Goal: Task Accomplishment & Management: Complete application form

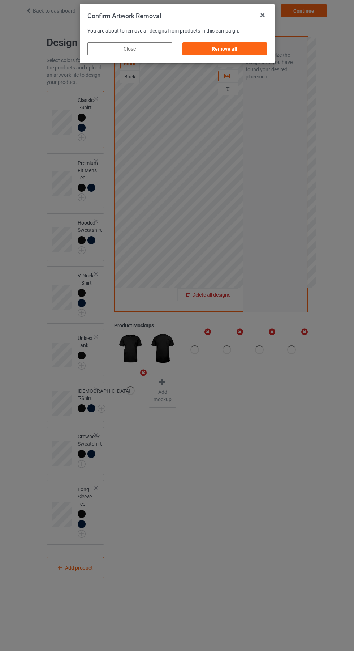
click at [234, 52] on div "Remove all" at bounding box center [224, 48] width 85 height 13
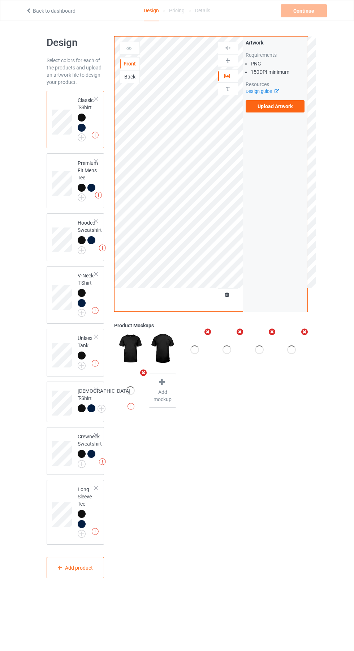
click at [284, 107] on label "Upload Artwork" at bounding box center [275, 106] width 59 height 12
click at [0, 0] on input "Upload Artwork" at bounding box center [0, 0] width 0 height 0
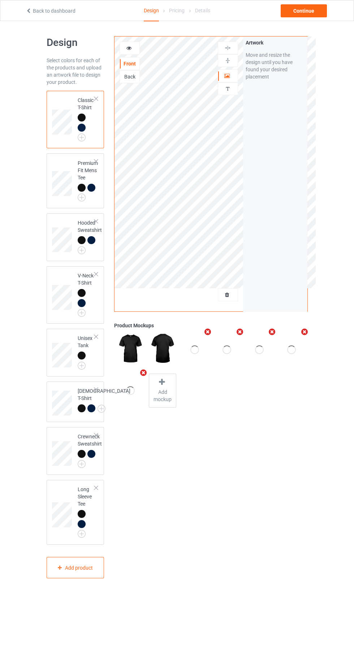
click at [130, 48] on icon at bounding box center [129, 46] width 6 height 5
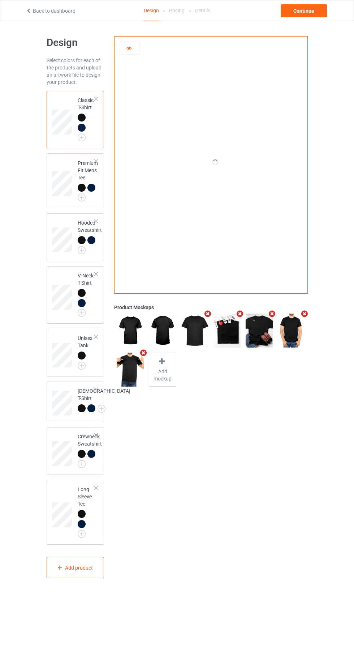
click at [129, 47] on icon at bounding box center [129, 46] width 6 height 5
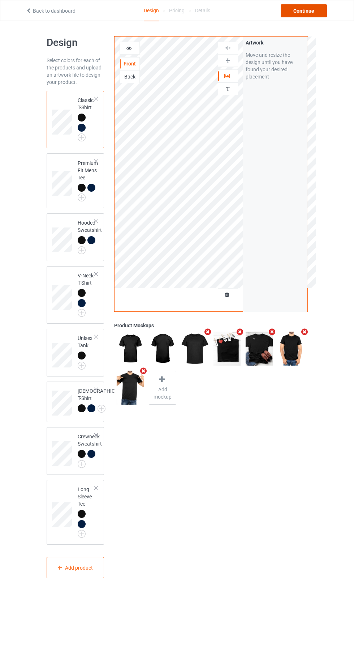
click at [302, 16] on div "Continue" at bounding box center [304, 10] width 46 height 13
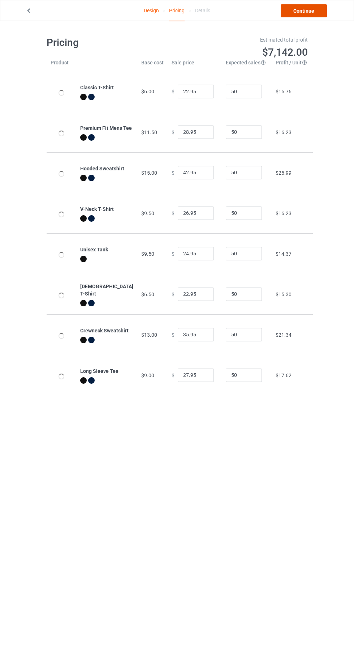
click at [308, 10] on link "Continue" at bounding box center [304, 10] width 46 height 13
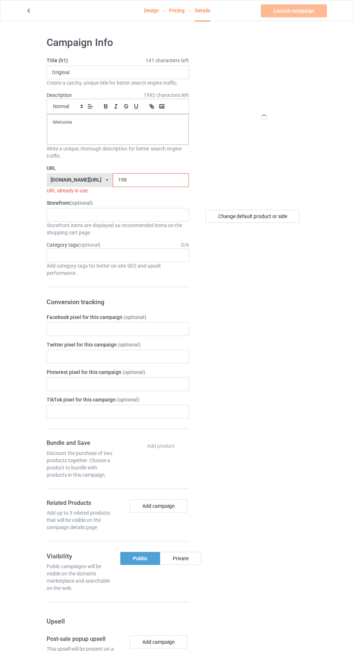
click at [135, 183] on input "198" at bounding box center [151, 180] width 76 height 14
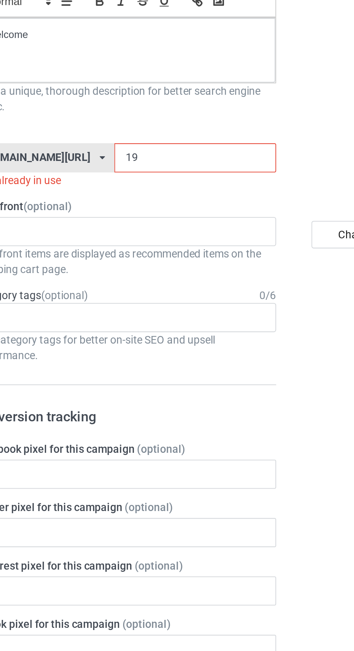
type input "1"
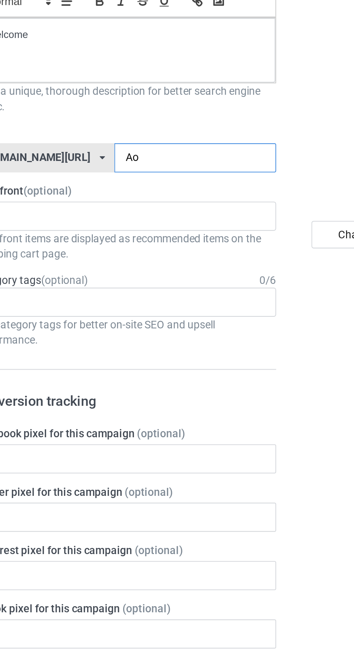
type input "Aog"
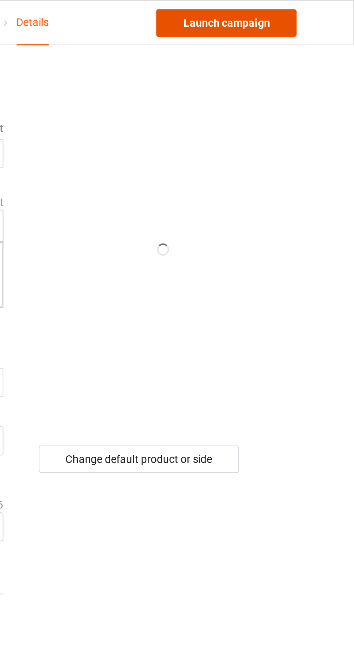
click at [305, 10] on link "Launch campaign" at bounding box center [294, 10] width 66 height 13
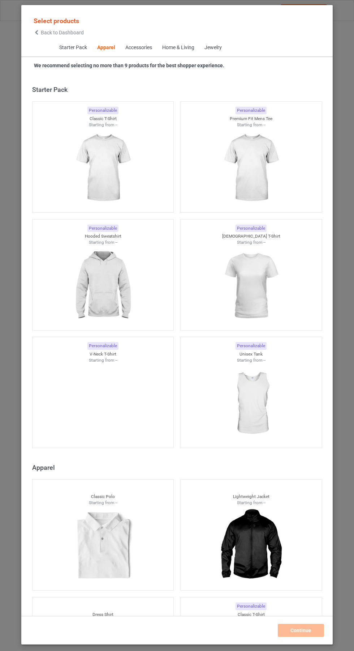
scroll to position [387, 0]
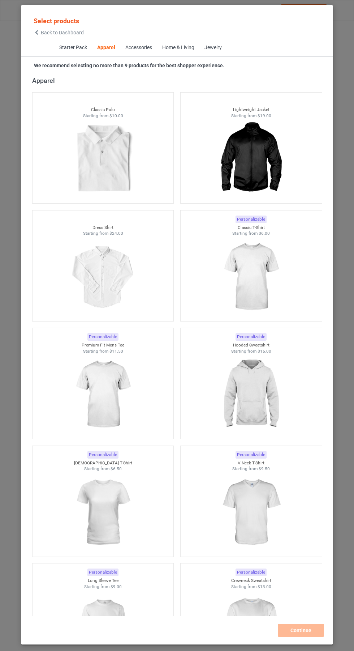
click at [37, 33] on icon at bounding box center [37, 32] width 6 height 5
